Goal: Task Accomplishment & Management: Complete application form

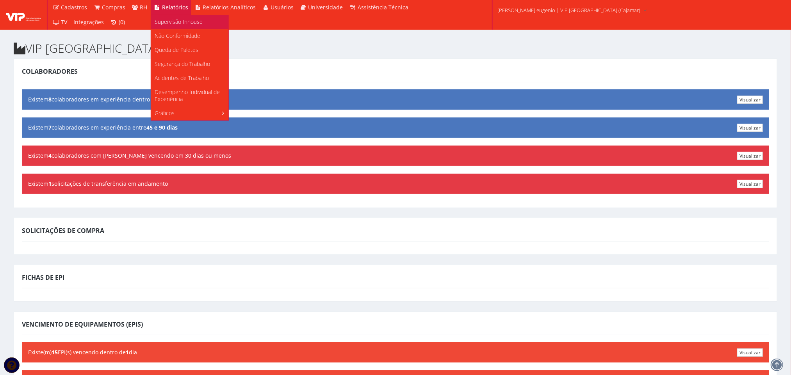
click at [175, 24] on span "Supervisão Inhouse" at bounding box center [179, 21] width 48 height 7
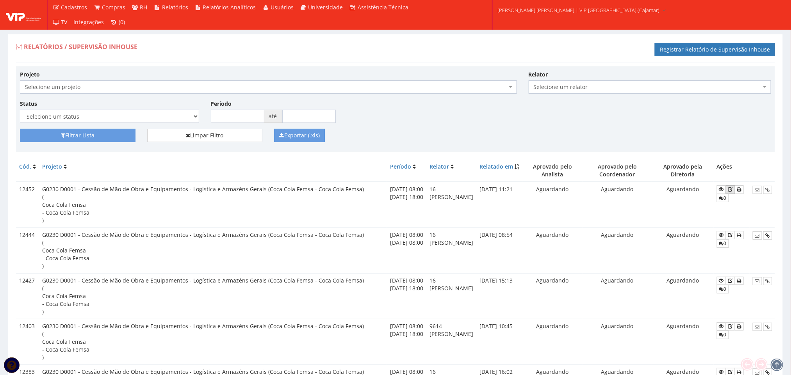
click at [733, 189] on icon at bounding box center [730, 189] width 5 height 5
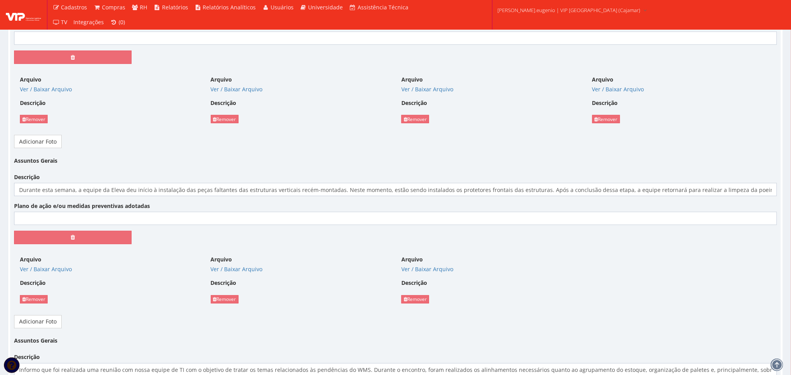
scroll to position [586, 0]
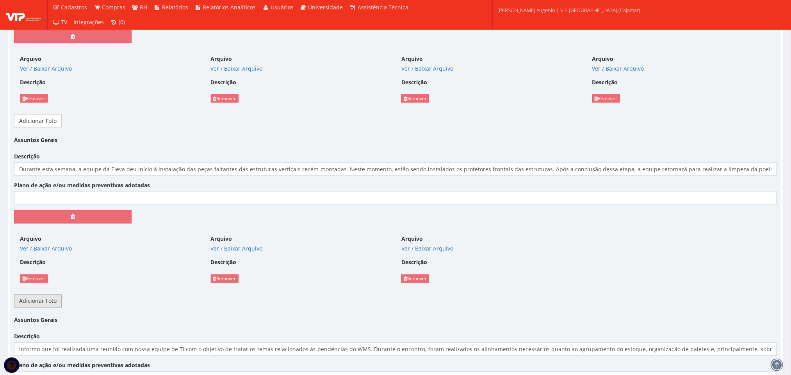
click at [33, 308] on link "Adicionar Foto" at bounding box center [38, 301] width 48 height 13
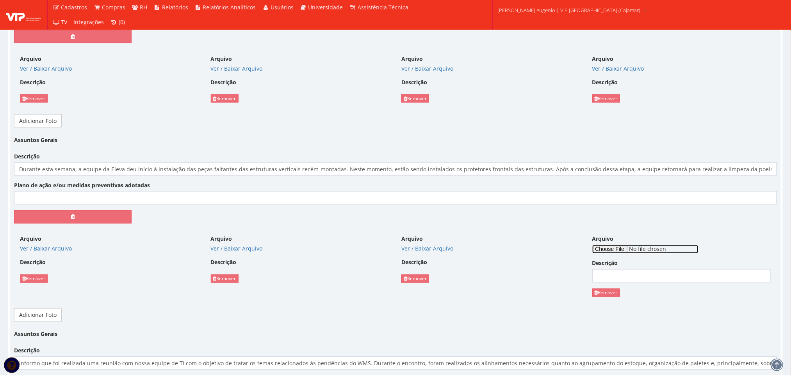
click at [618, 253] on input "Arquivo" at bounding box center [645, 249] width 106 height 9
type input "C:\fakepath\09ec0014-df60-4a3f-b754-90d3ad3d1ffe.jpeg"
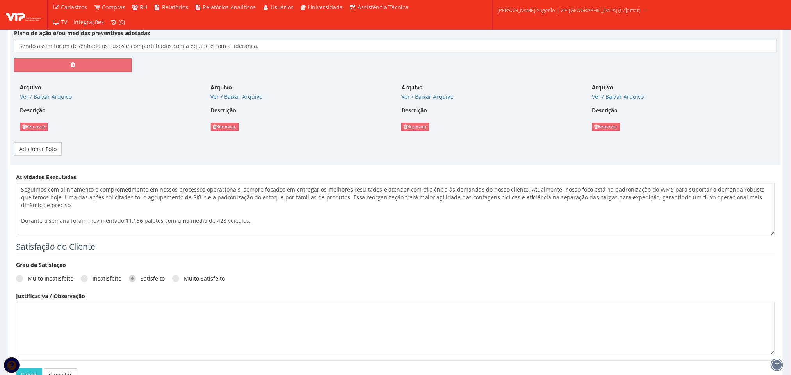
scroll to position [1172, 0]
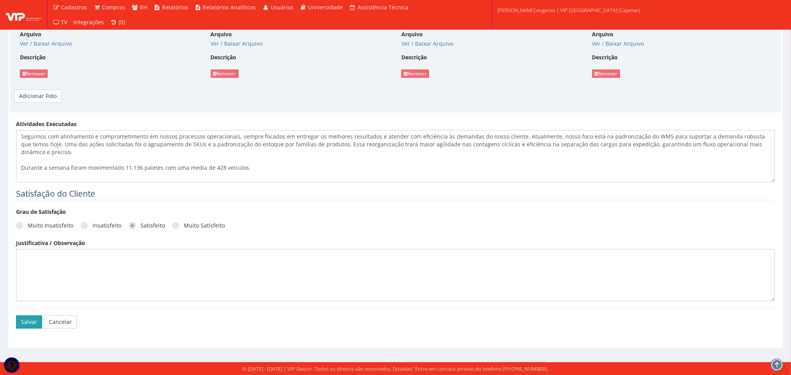
click at [31, 321] on button "Salvar" at bounding box center [29, 321] width 26 height 13
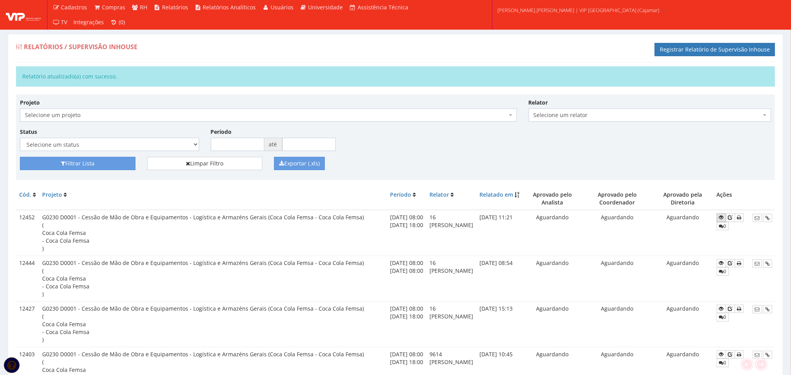
click at [721, 219] on link at bounding box center [721, 218] width 9 height 8
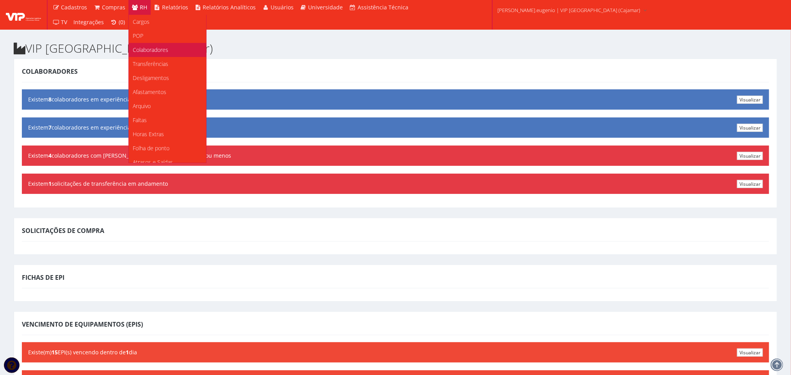
click at [148, 52] on span "Colaboradores" at bounding box center [151, 49] width 36 height 7
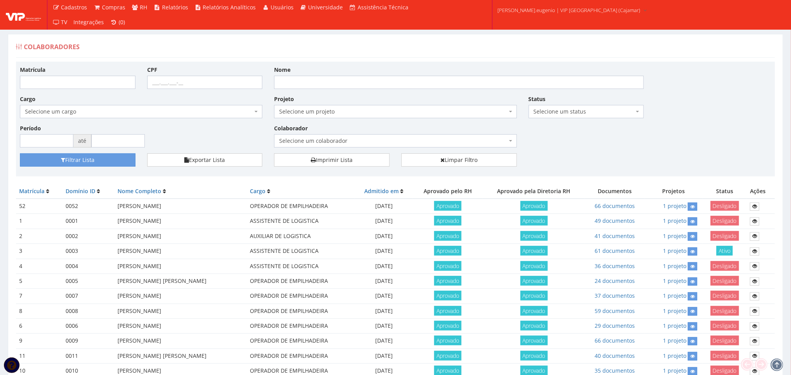
click at [294, 89] on div "Matrícula CPF Nome Cargo Selecione um cargo G1046 D0029 - 4110-05 - AGENTE DE A…" at bounding box center [395, 110] width 763 height 88
click at [293, 87] on input "Nome" at bounding box center [459, 82] width 370 height 13
type input "GIU"
click at [20, 153] on button "Filtrar Lista" at bounding box center [78, 159] width 116 height 13
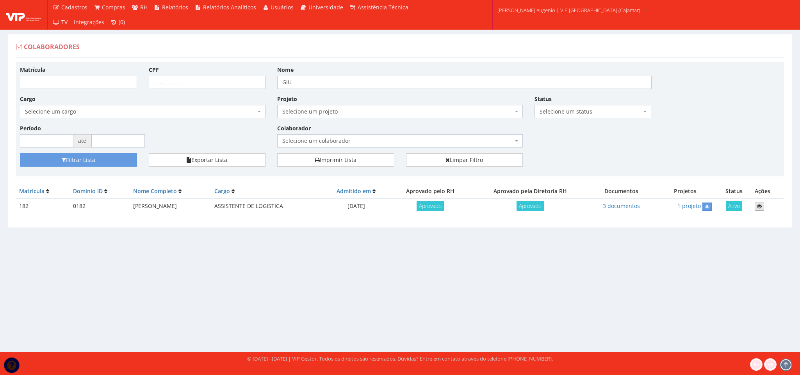
click at [760, 209] on icon at bounding box center [759, 206] width 5 height 5
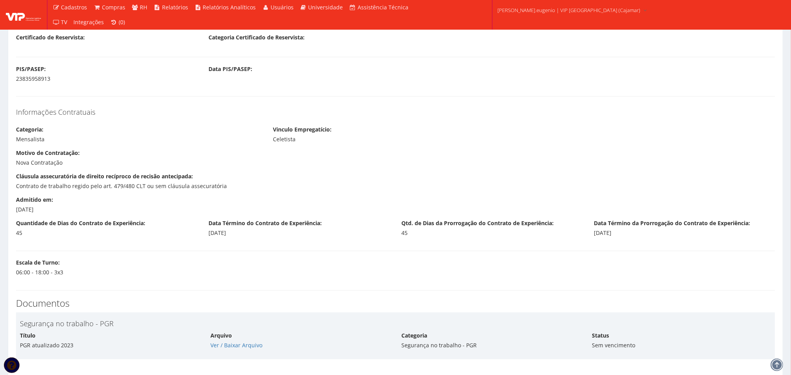
scroll to position [662, 0]
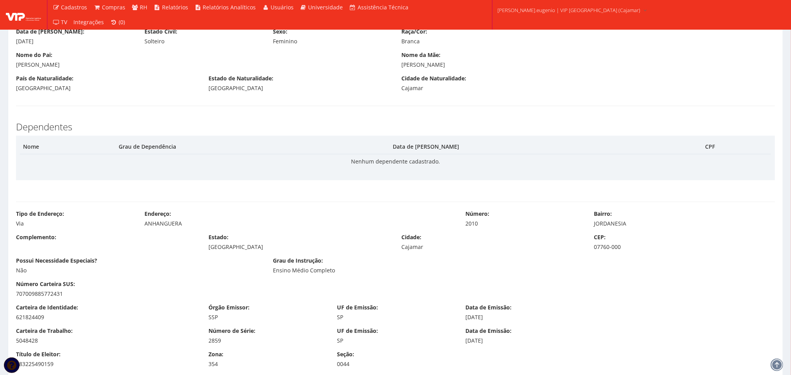
scroll to position [310, 0]
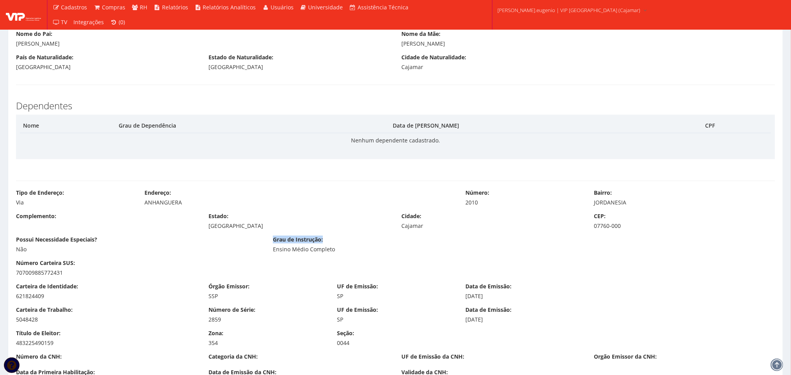
drag, startPoint x: 259, startPoint y: 252, endPoint x: 427, endPoint y: 242, distance: 168.9
click at [427, 242] on div "Possui Necessidade Especiais? Não Grau de Instrução: Ensino Médio Completo" at bounding box center [395, 247] width 771 height 23
click at [427, 242] on div "Grau de Instrução: Ensino Médio Completo" at bounding box center [395, 245] width 257 height 18
drag, startPoint x: 334, startPoint y: 251, endPoint x: 222, endPoint y: 251, distance: 112.0
click at [222, 251] on div "Possui Necessidade Especiais? Não Grau de Instrução: Ensino Médio Completo" at bounding box center [395, 247] width 771 height 23
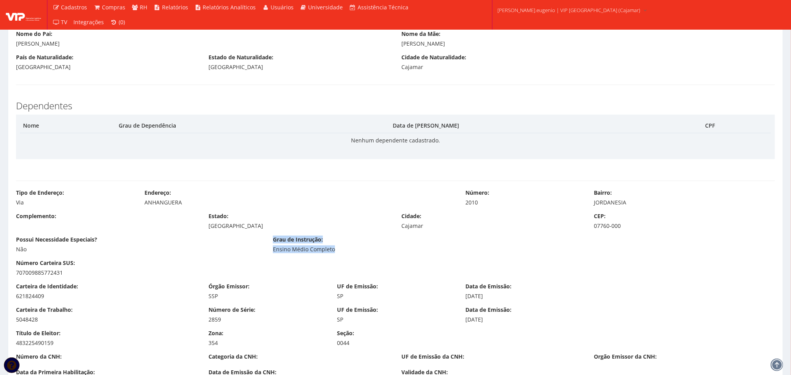
click at [222, 251] on div "Não" at bounding box center [138, 250] width 245 height 8
drag, startPoint x: 44, startPoint y: 251, endPoint x: 0, endPoint y: 251, distance: 43.7
click at [153, 244] on div "Possui Necessidade Especiais? Não" at bounding box center [138, 245] width 257 height 18
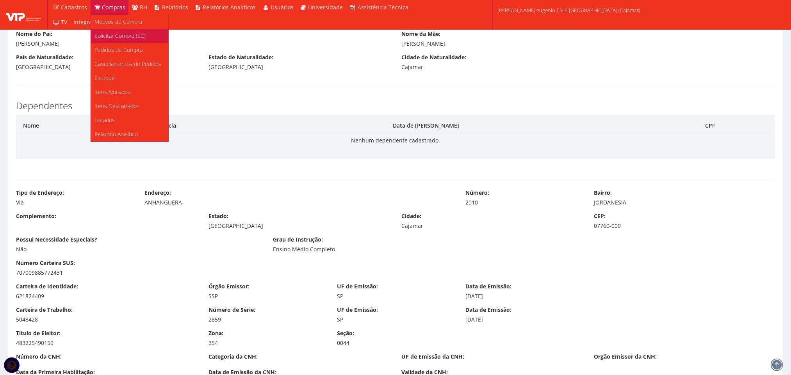
click at [126, 37] on span "Solicitar Compra (SC)" at bounding box center [120, 35] width 51 height 7
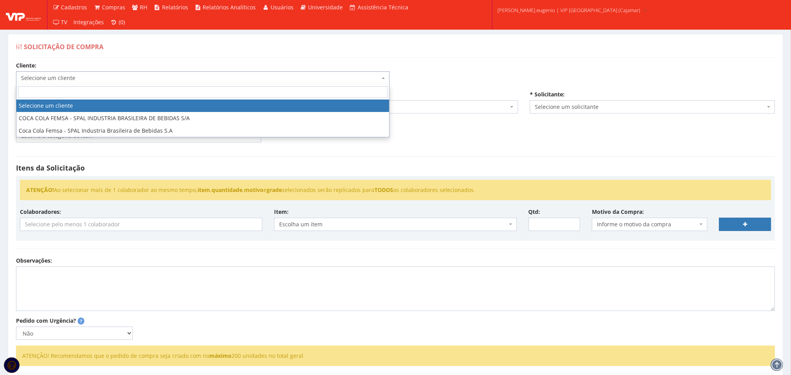
click at [88, 79] on span "Selecione um cliente" at bounding box center [200, 78] width 359 height 8
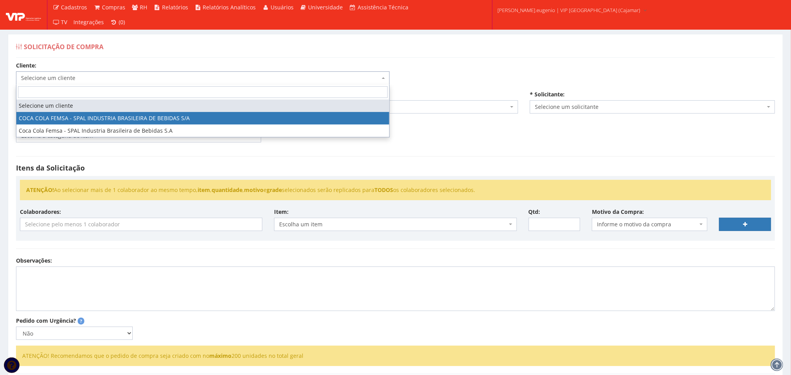
select select "51"
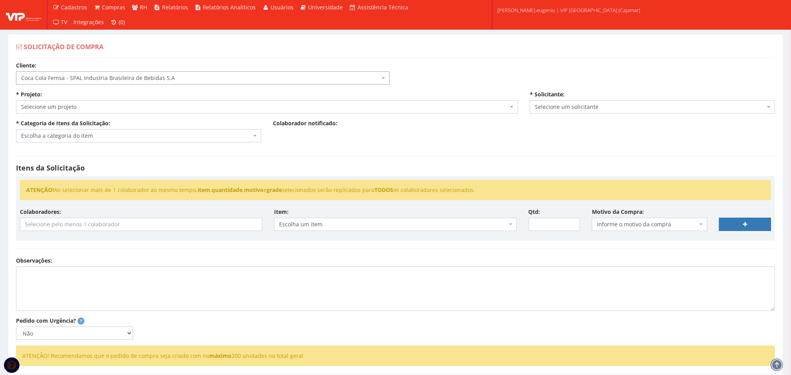
click at [121, 103] on span "Selecione um projeto" at bounding box center [267, 106] width 502 height 13
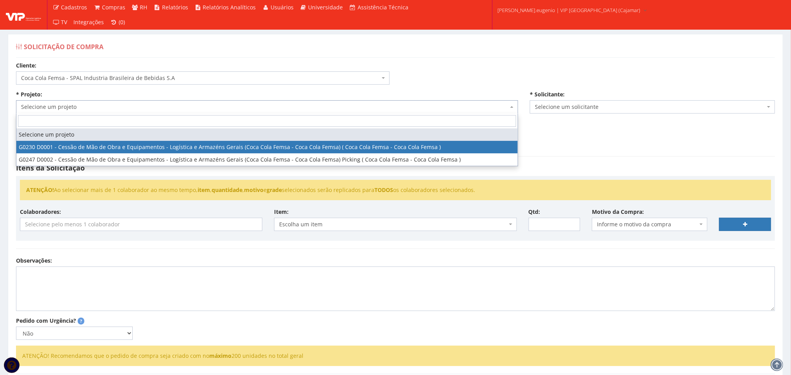
select select "230"
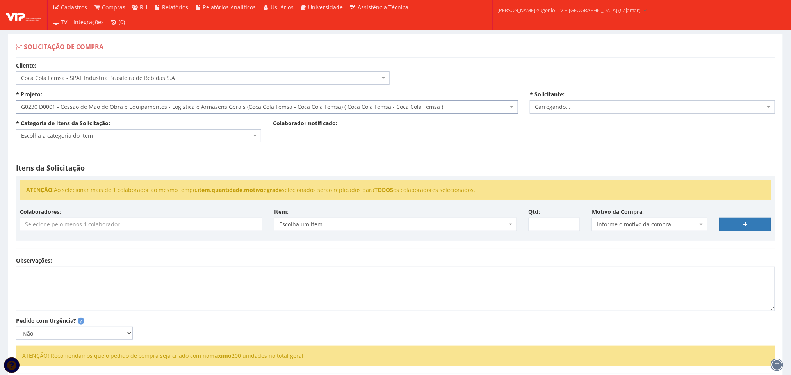
click at [88, 133] on span "Escolha a categoria do item" at bounding box center [136, 136] width 230 height 8
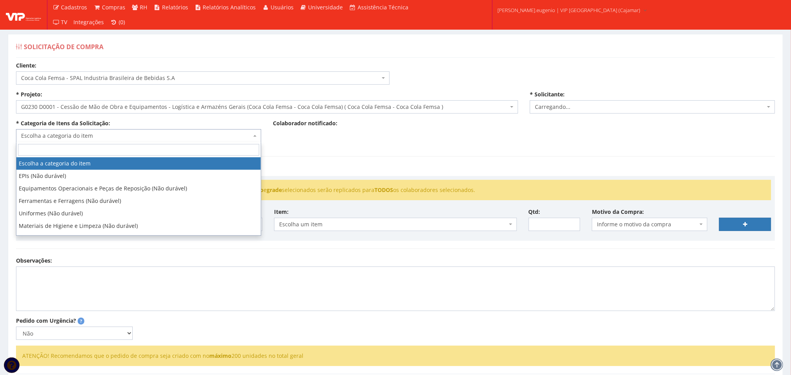
type input "S"
select select "2809"
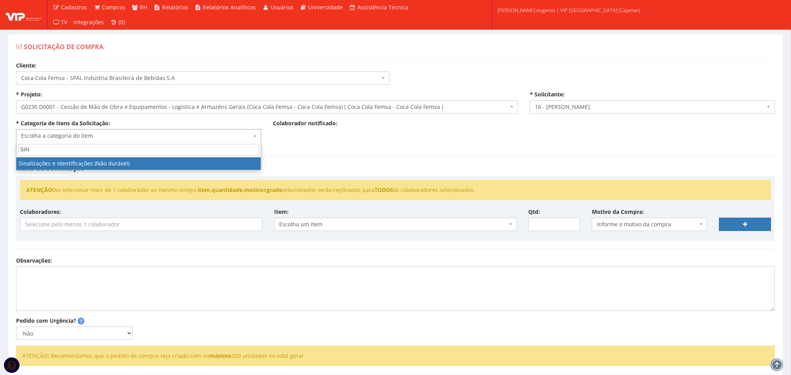
type input "SIN"
select select "37"
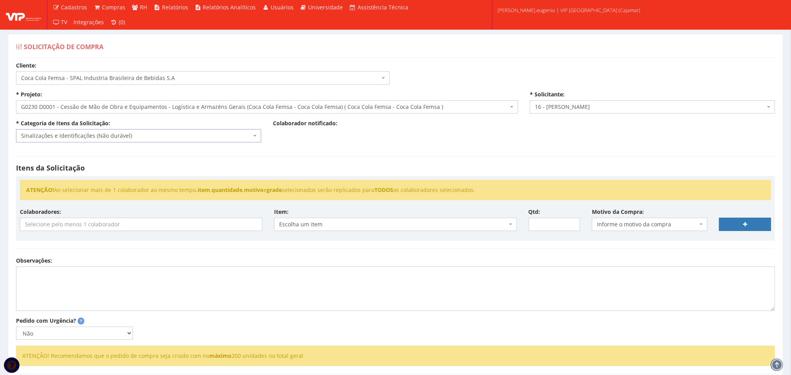
click at [157, 225] on input "search" at bounding box center [140, 224] width 241 height 12
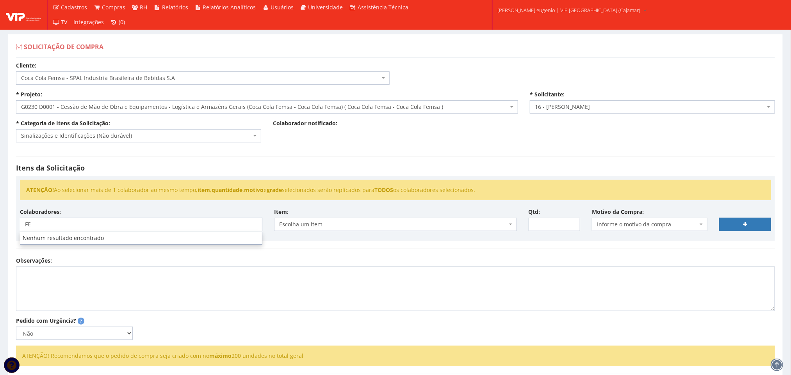
type input "FE"
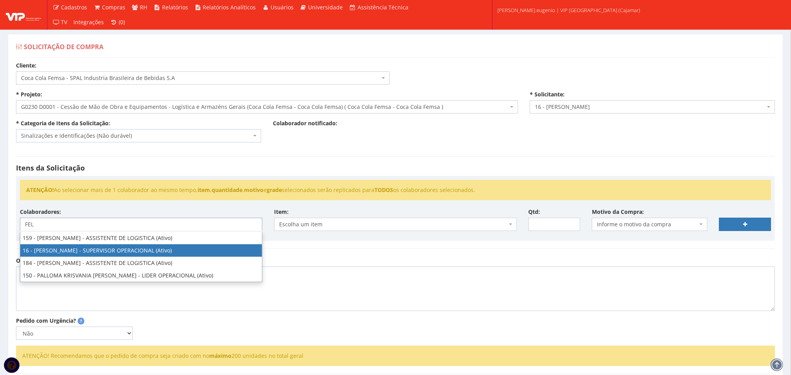
type input "FEL"
select select "2809"
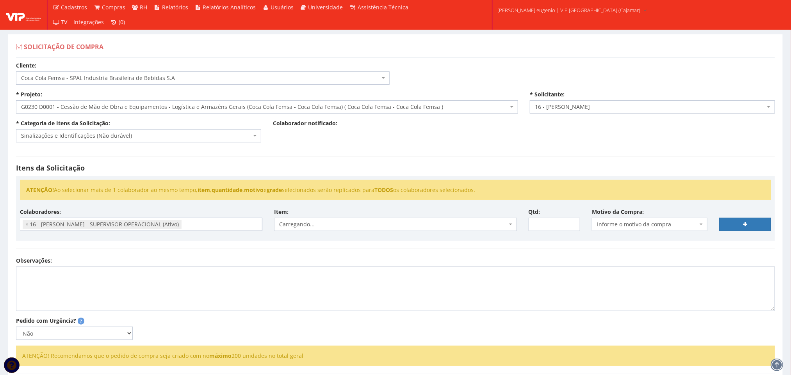
click at [397, 260] on div "Observações:" at bounding box center [395, 284] width 771 height 54
click at [365, 223] on span "Escolha um item" at bounding box center [393, 225] width 228 height 8
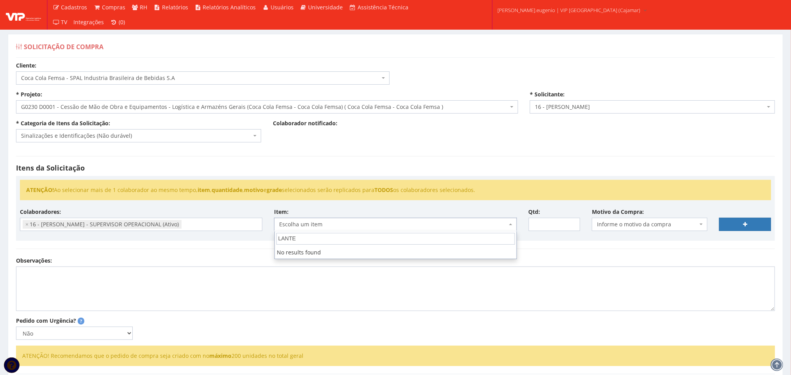
type input "LANTER"
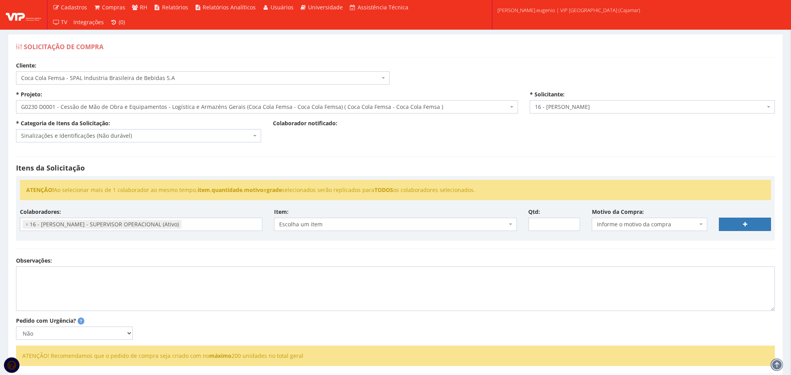
click at [308, 134] on div "Colaborador notificado:" at bounding box center [395, 128] width 257 height 18
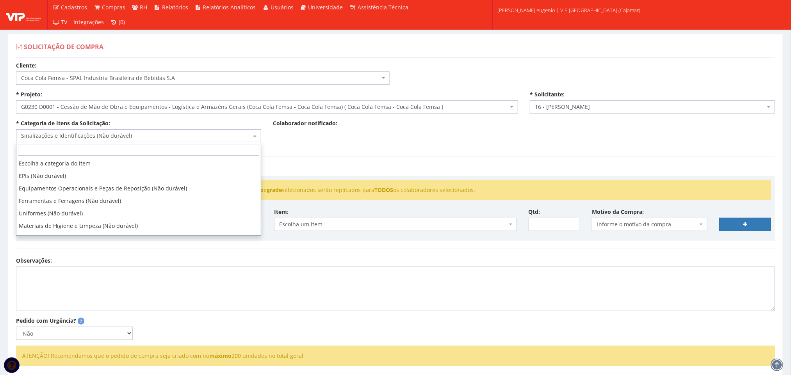
click at [94, 137] on span "Sinalizações e Identificações (Não durável)" at bounding box center [136, 136] width 230 height 8
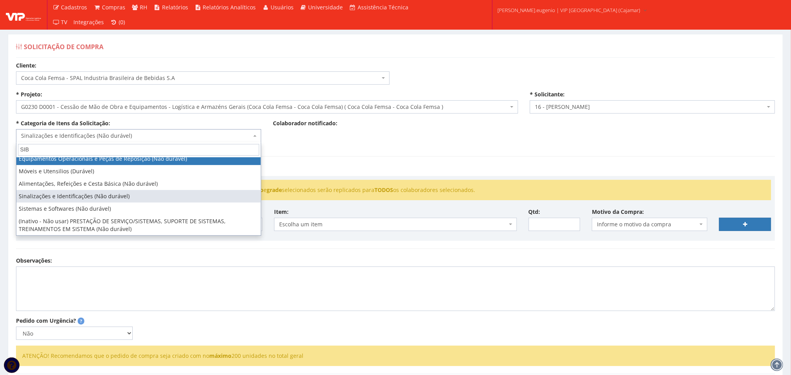
scroll to position [0, 0]
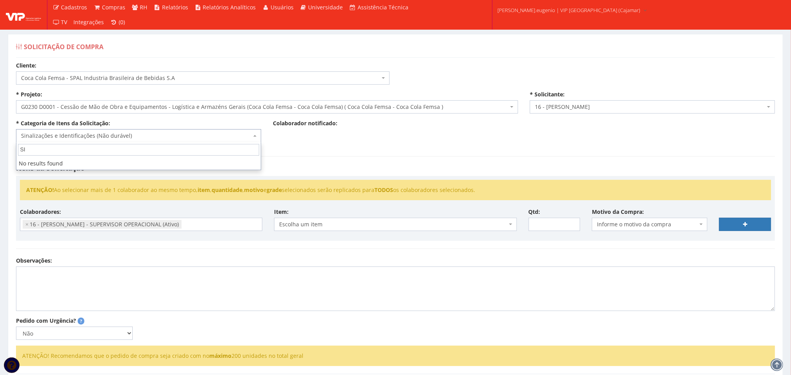
type input "S"
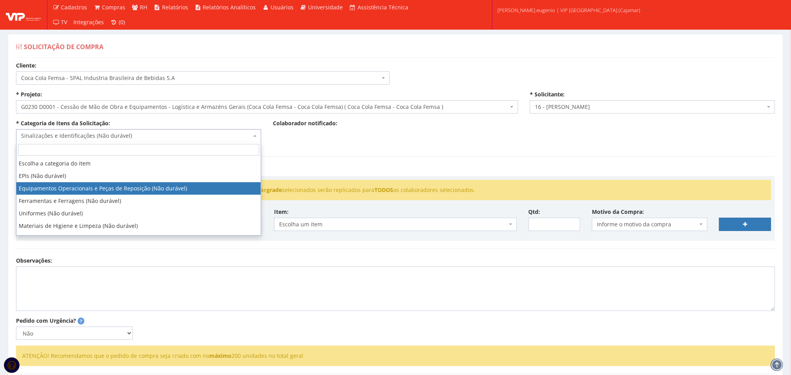
select select "2"
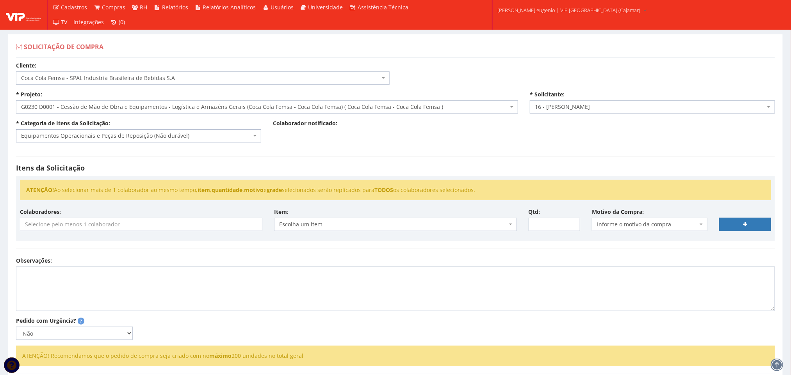
click at [369, 160] on div "Itens da Solicitação ATENÇÃO! Ao selecionar mais de 1 colaborador ao mesmo temp…" at bounding box center [395, 202] width 771 height 109
click at [351, 225] on span "Escolha um item" at bounding box center [393, 225] width 228 height 8
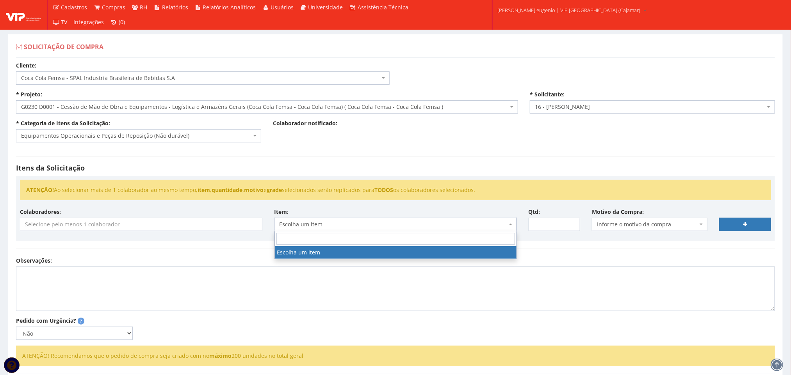
click at [160, 226] on input "search" at bounding box center [140, 224] width 241 height 12
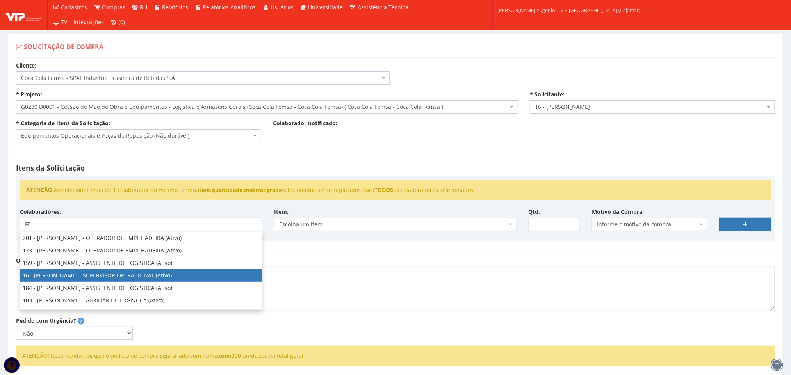
type input "FE"
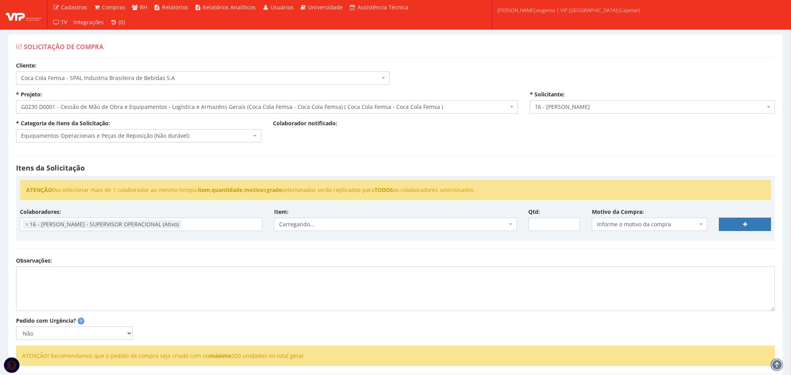
click at [360, 249] on div "Itens da Solicitação ATENÇÃO! Ao selecionar mais de 1 colaborador ao mesmo temp…" at bounding box center [395, 202] width 771 height 109
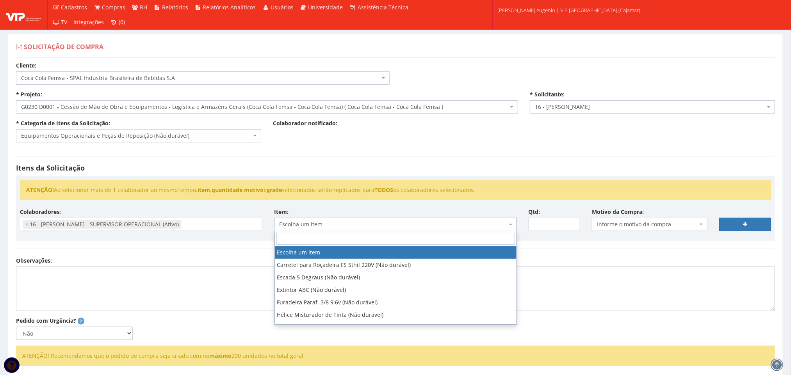
click at [358, 218] on span "Escolha um item" at bounding box center [395, 224] width 242 height 13
type input "lan"
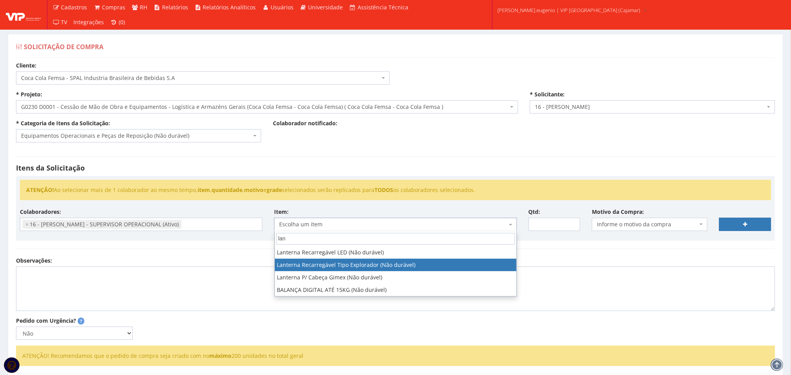
select select "202"
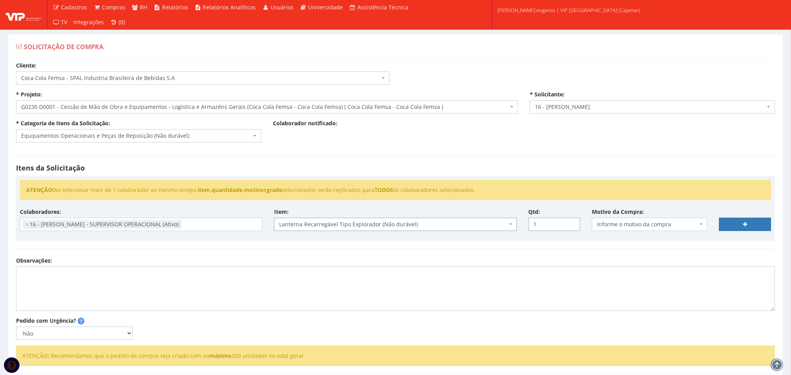
click at [573, 222] on input "1" at bounding box center [555, 224] width 52 height 13
click at [573, 222] on input "2" at bounding box center [555, 224] width 52 height 13
click at [573, 222] on input "3" at bounding box center [555, 224] width 52 height 13
click at [573, 222] on input "4" at bounding box center [555, 224] width 52 height 13
click at [573, 222] on input "5" at bounding box center [555, 224] width 52 height 13
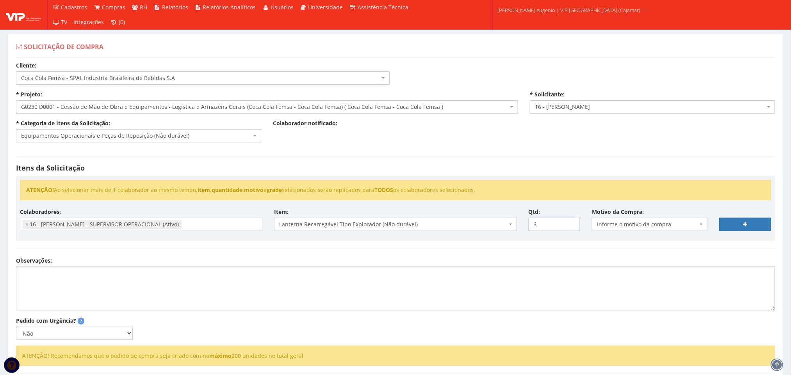
type input "6"
click at [573, 222] on input "6" at bounding box center [555, 224] width 52 height 13
click at [634, 219] on span "Informe o motivo da compra" at bounding box center [650, 224] width 116 height 13
type input "uso"
select select "13"
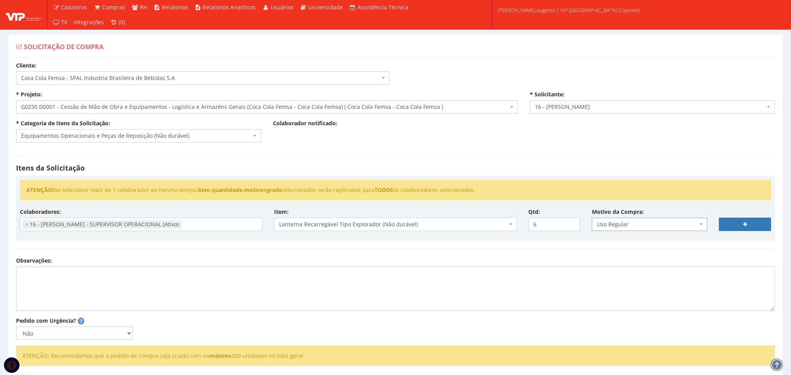
click at [576, 150] on div "Itens da Solicitação ATENÇÃO! Ao selecionar mais de 1 colaborador ao mesmo temp…" at bounding box center [395, 202] width 771 height 109
